Goal: Find specific page/section: Find specific page/section

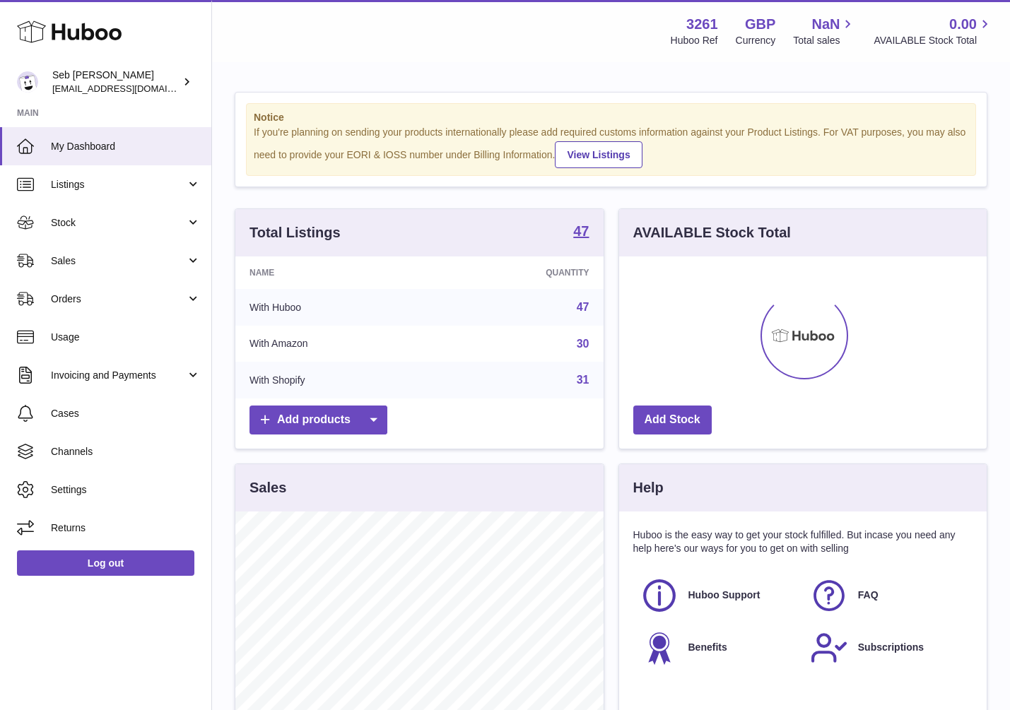
scroll to position [220, 367]
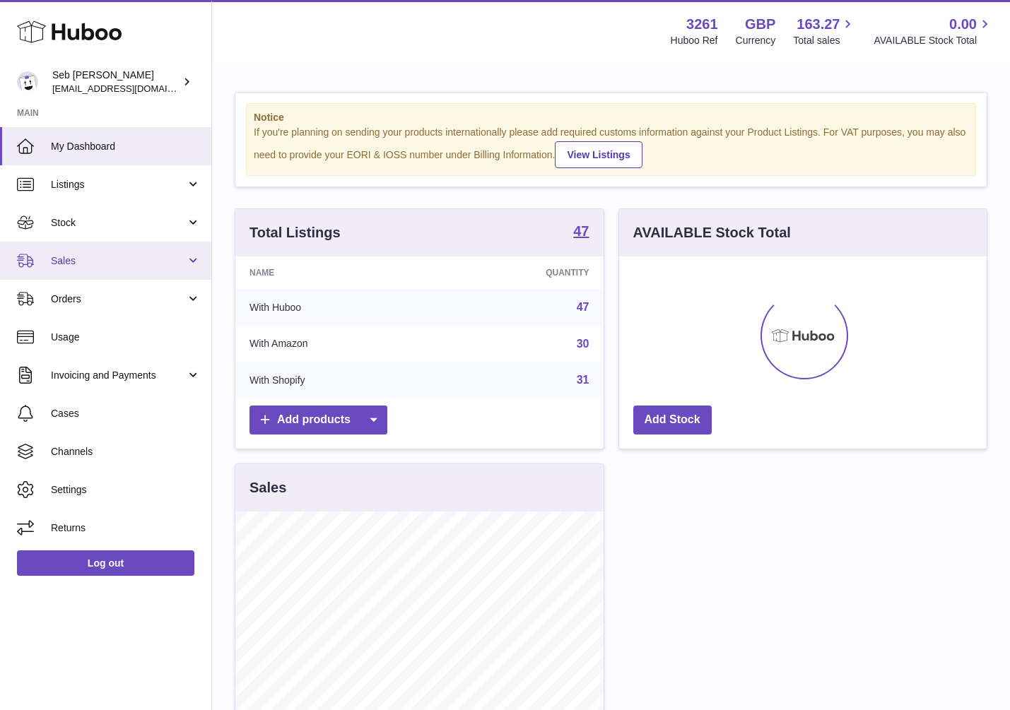
click at [102, 262] on span "Sales" at bounding box center [118, 260] width 135 height 13
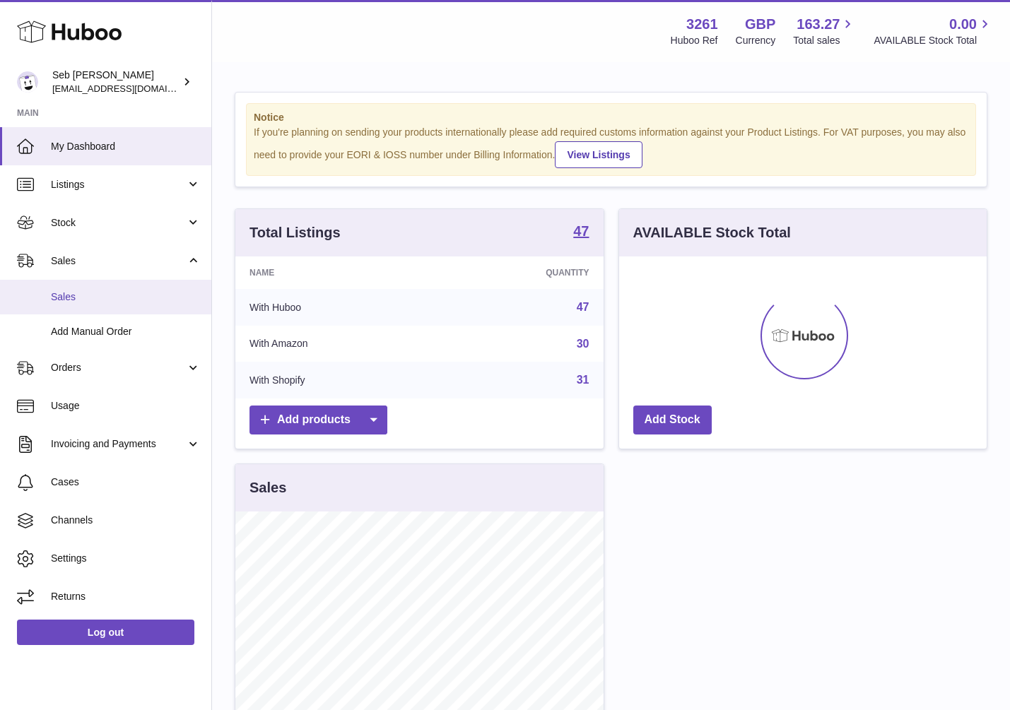
click at [90, 302] on span "Sales" at bounding box center [126, 296] width 150 height 13
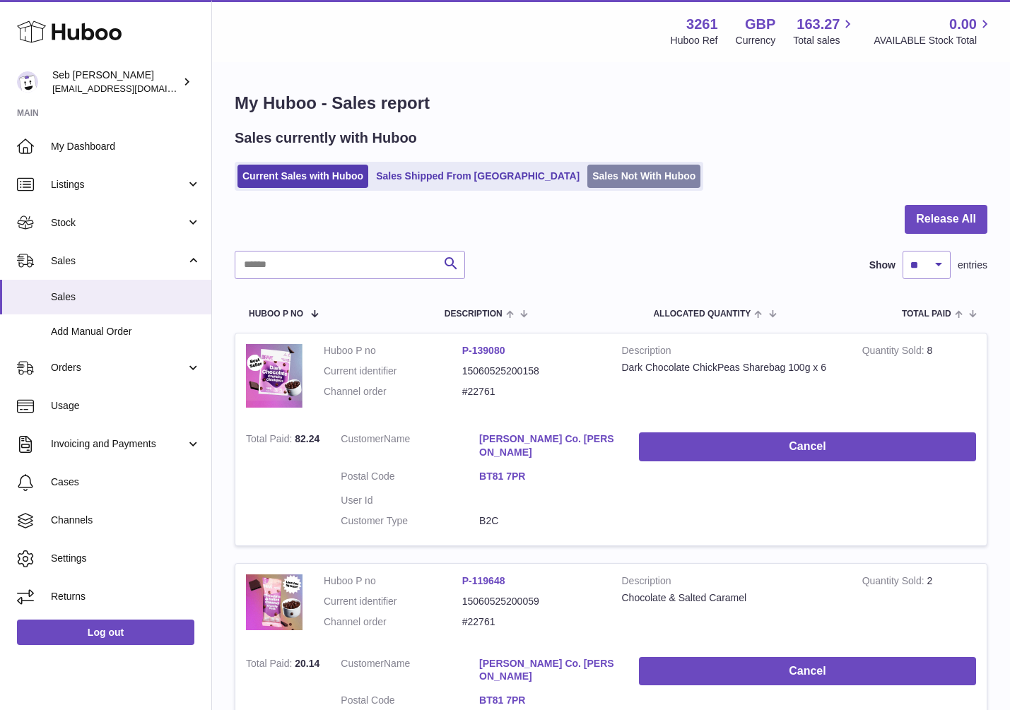
click at [587, 167] on link "Sales Not With Huboo" at bounding box center [643, 176] width 113 height 23
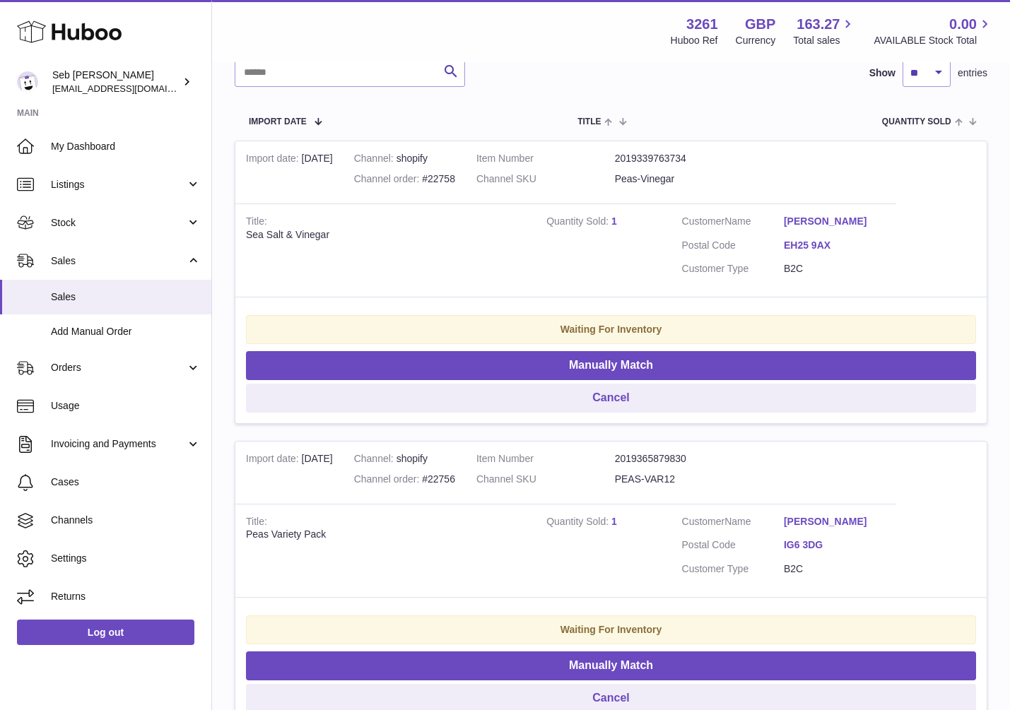
scroll to position [365, 0]
